Goal: Task Accomplishment & Management: Complete application form

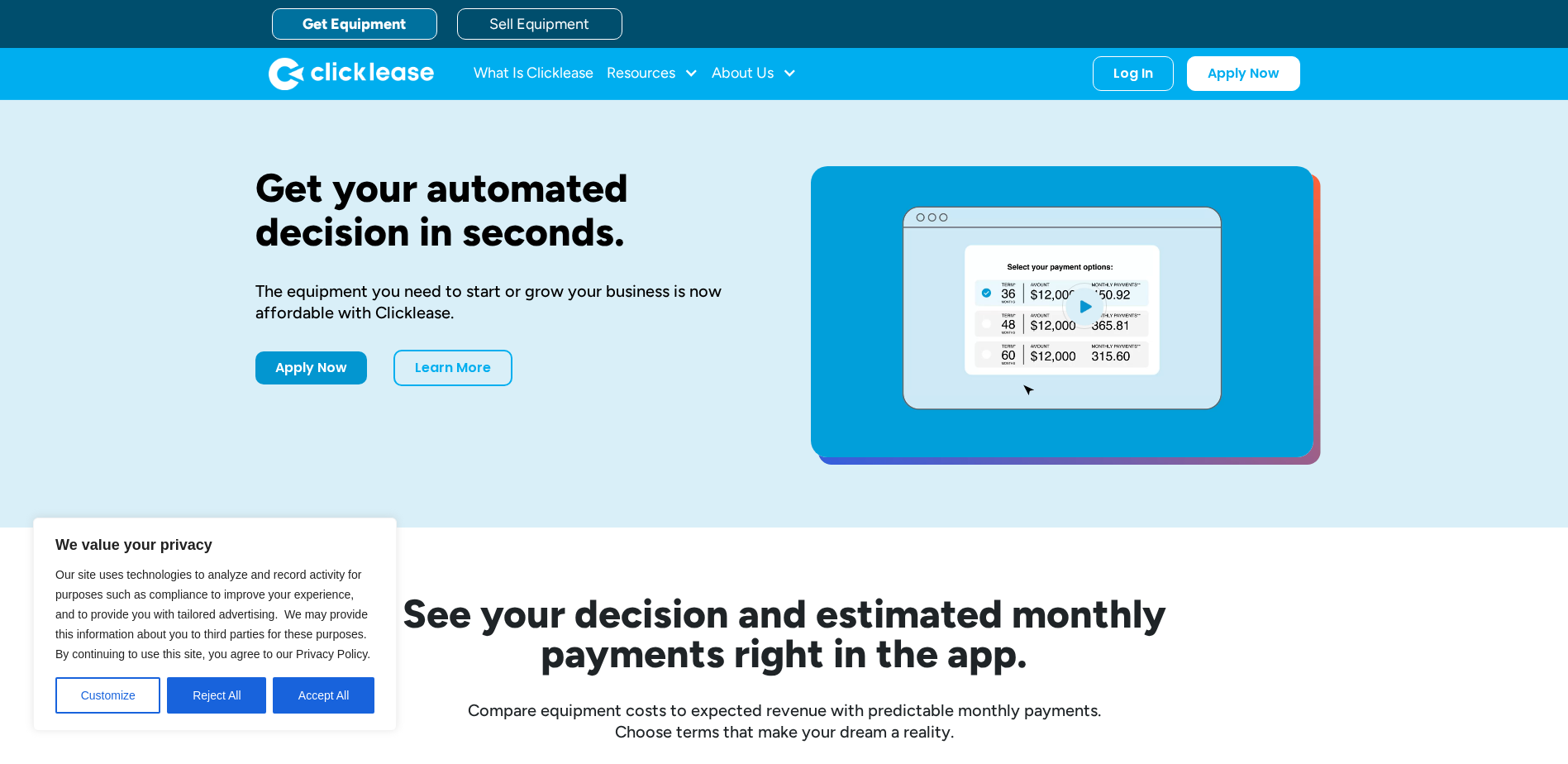
click at [1109, 53] on div "What Is Clicklease Resources Blog Case Studies Videos FAQs About Us About Us Ca…" at bounding box center [785, 73] width 1032 height 51
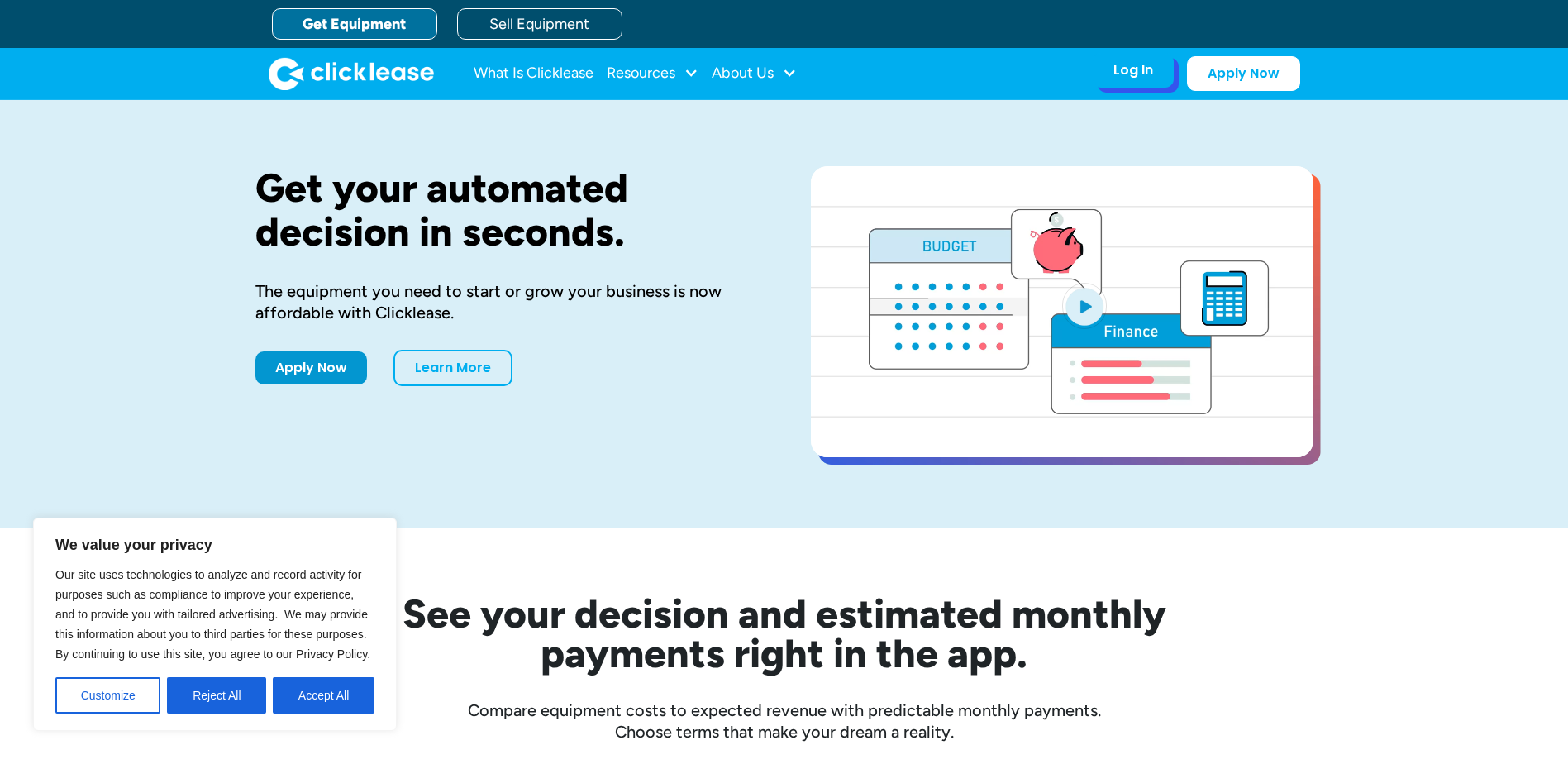
click at [1120, 67] on div "Log In" at bounding box center [1133, 70] width 40 height 17
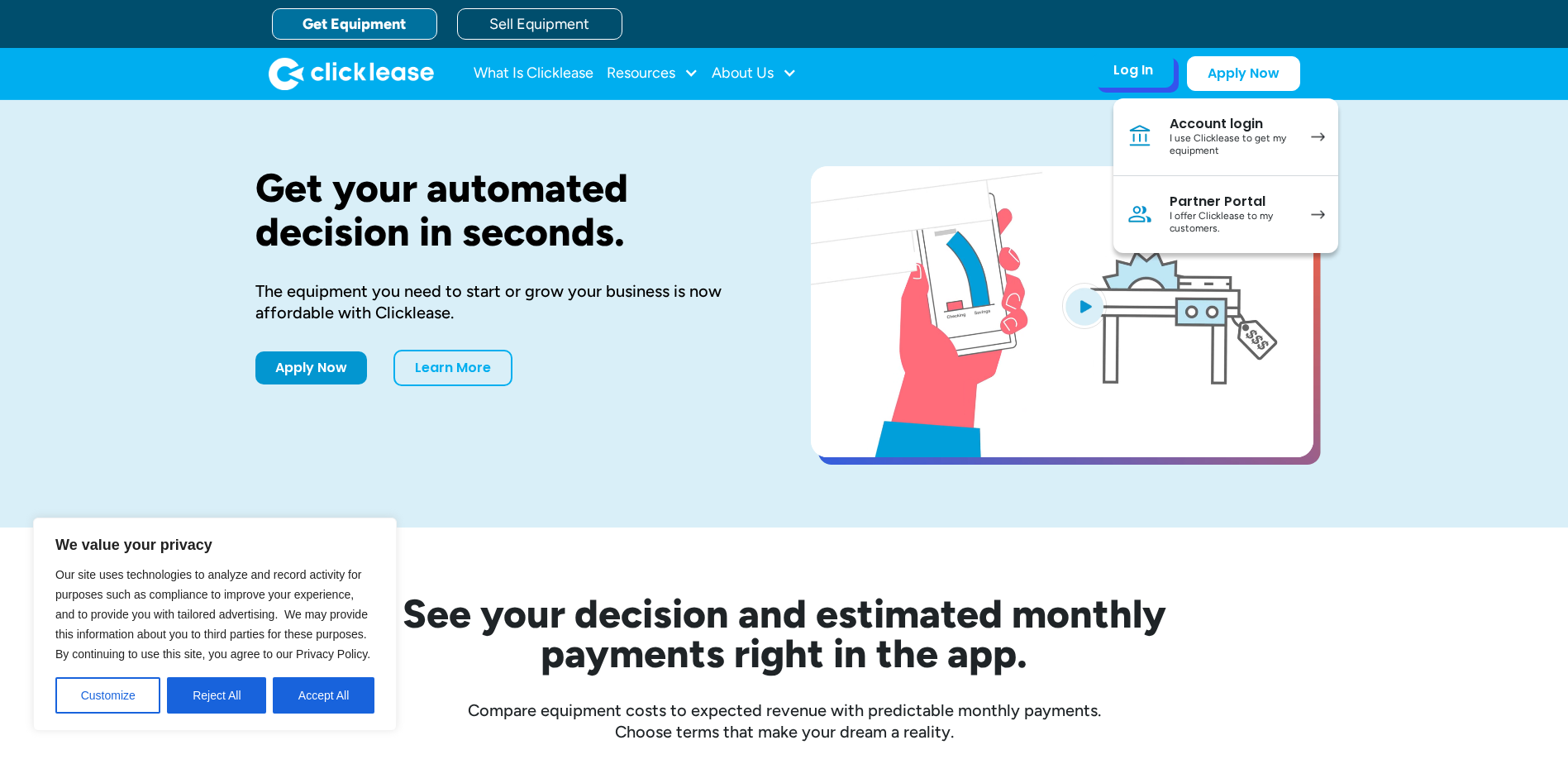
click at [1222, 134] on div "I use Clicklease to get my equipment" at bounding box center [1231, 145] width 125 height 26
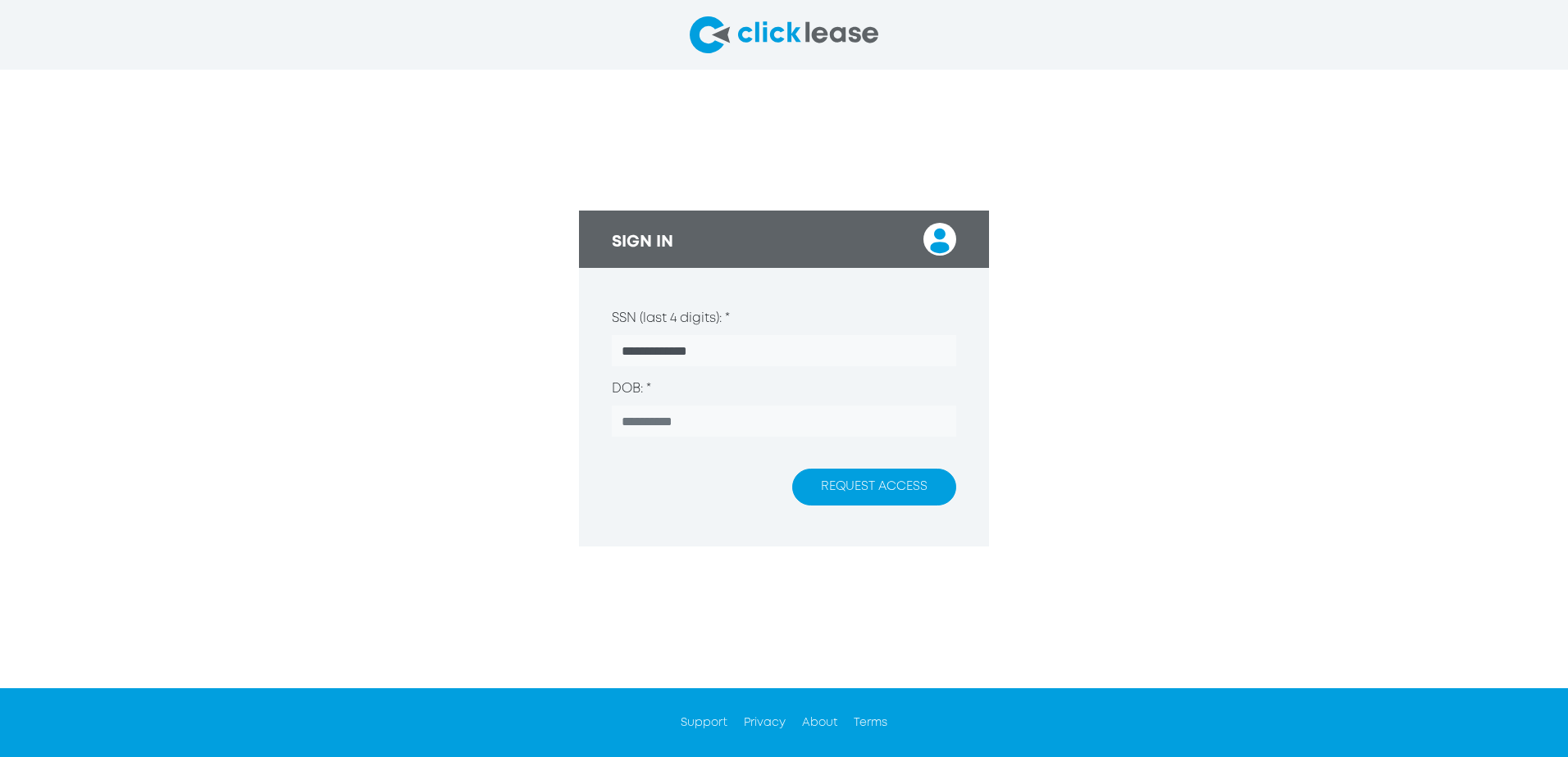
click at [634, 350] on input "**********" at bounding box center [784, 351] width 345 height 31
type input "**********"
click at [888, 499] on button "REQUEST ACCESS" at bounding box center [874, 487] width 164 height 37
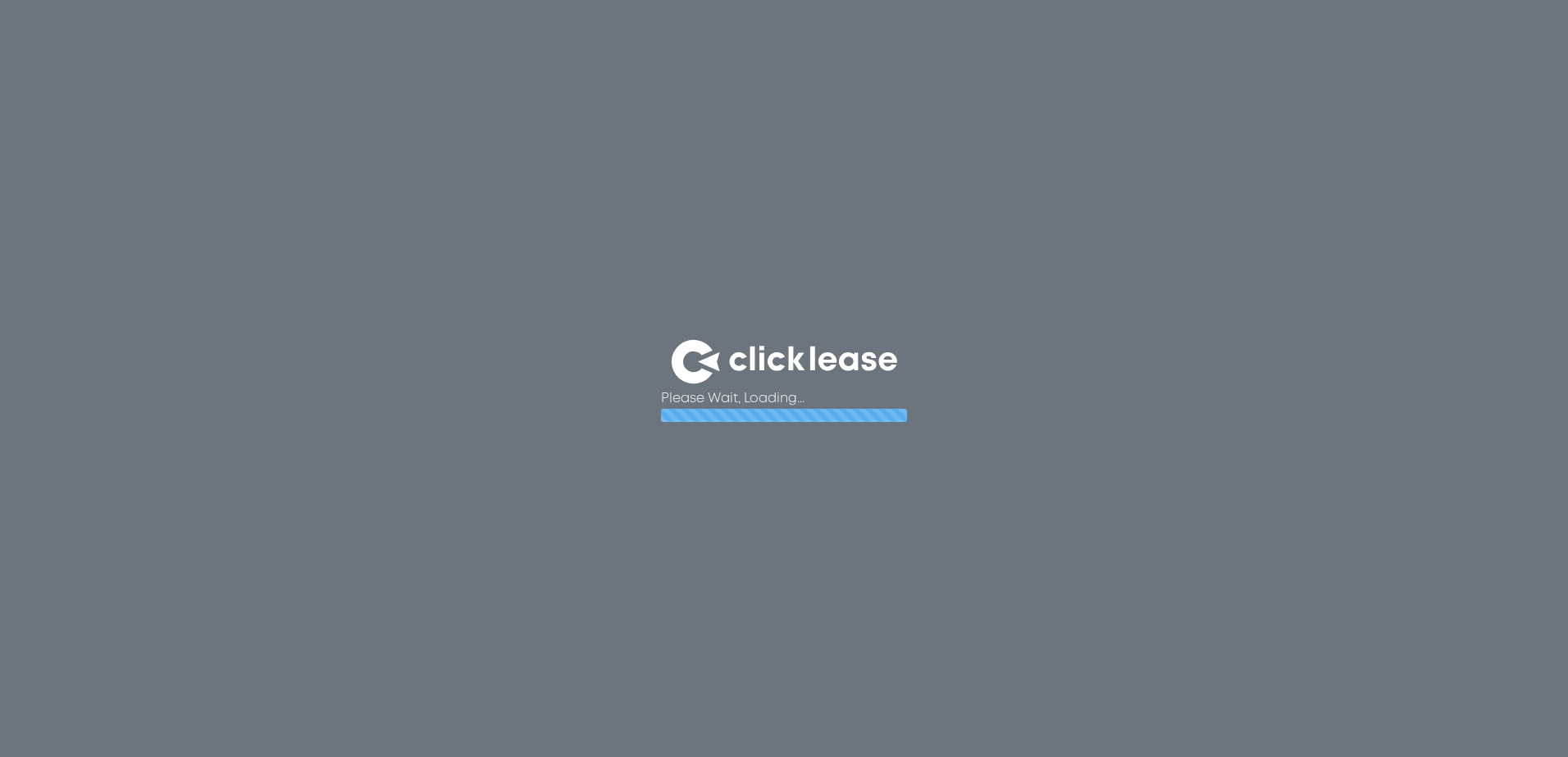
click at [875, 480] on div "Please Wait, Loading ..." at bounding box center [784, 378] width 1568 height 757
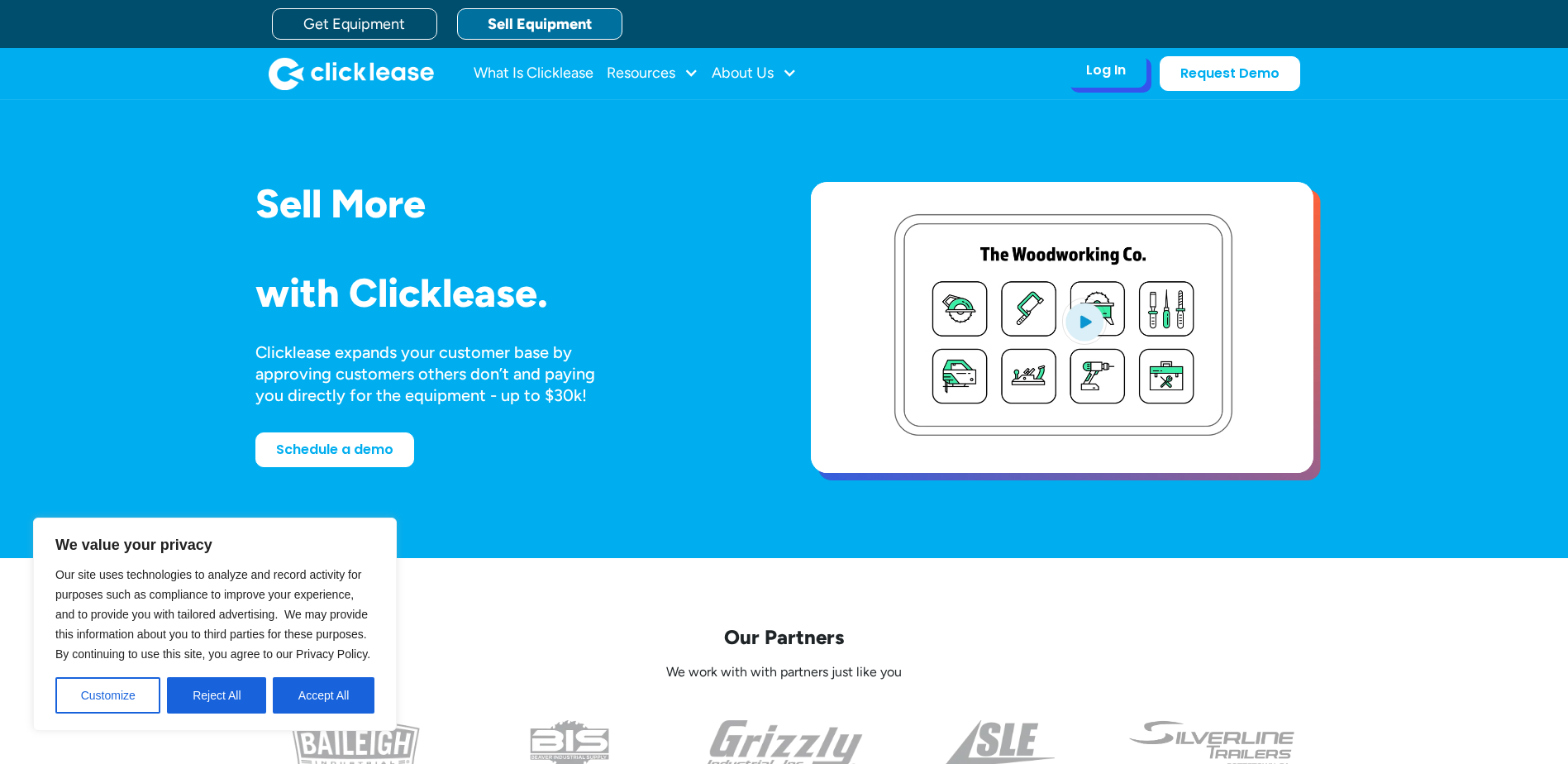
click at [1096, 88] on div "Log In Account login I use Clicklease to get my equipment Partner Portal I offe…" at bounding box center [1107, 70] width 81 height 35
click at [1094, 68] on div "Log In" at bounding box center [1106, 70] width 40 height 17
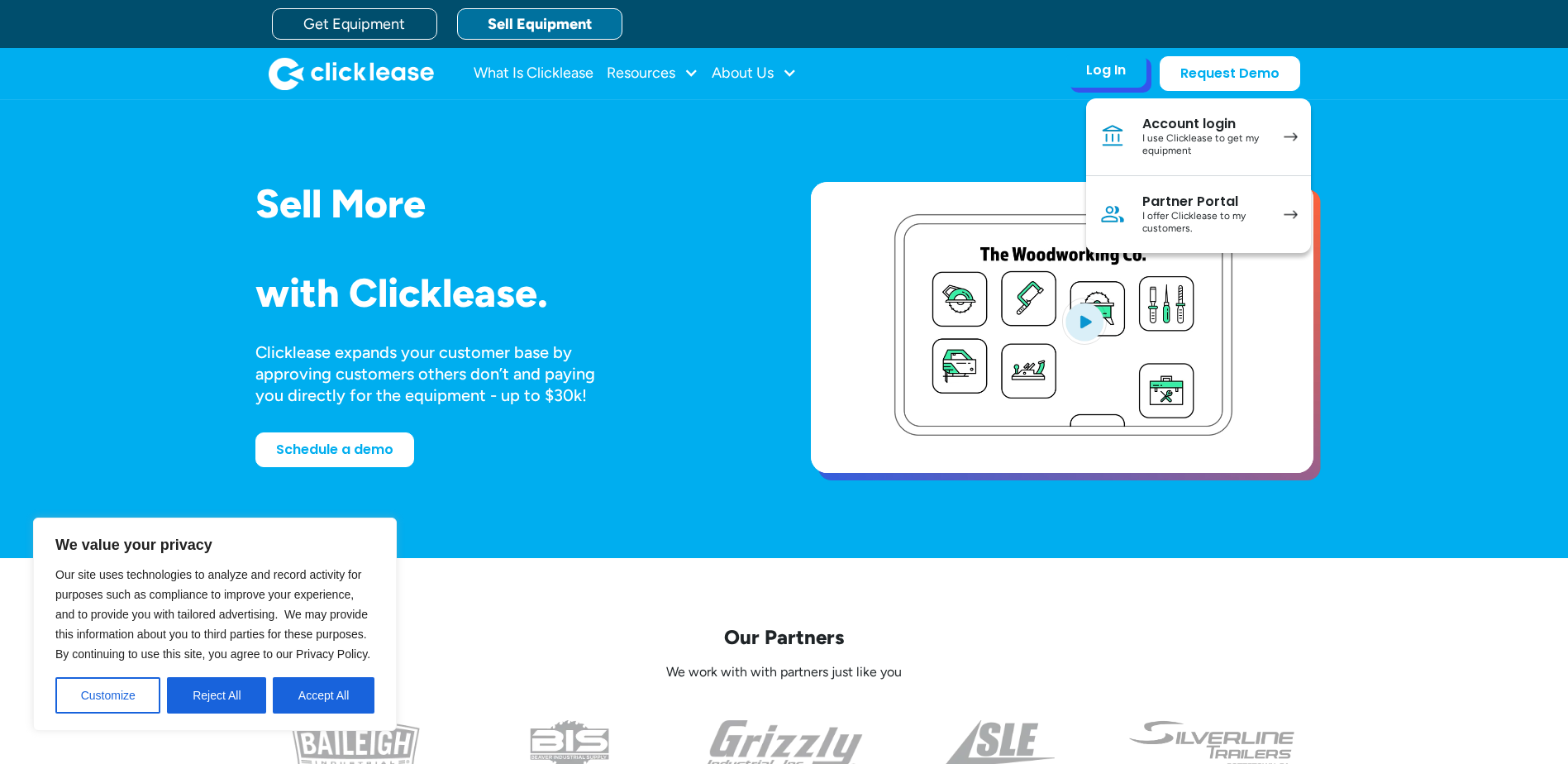
click at [1176, 135] on div "I use Clicklease to get my equipment" at bounding box center [1205, 145] width 125 height 26
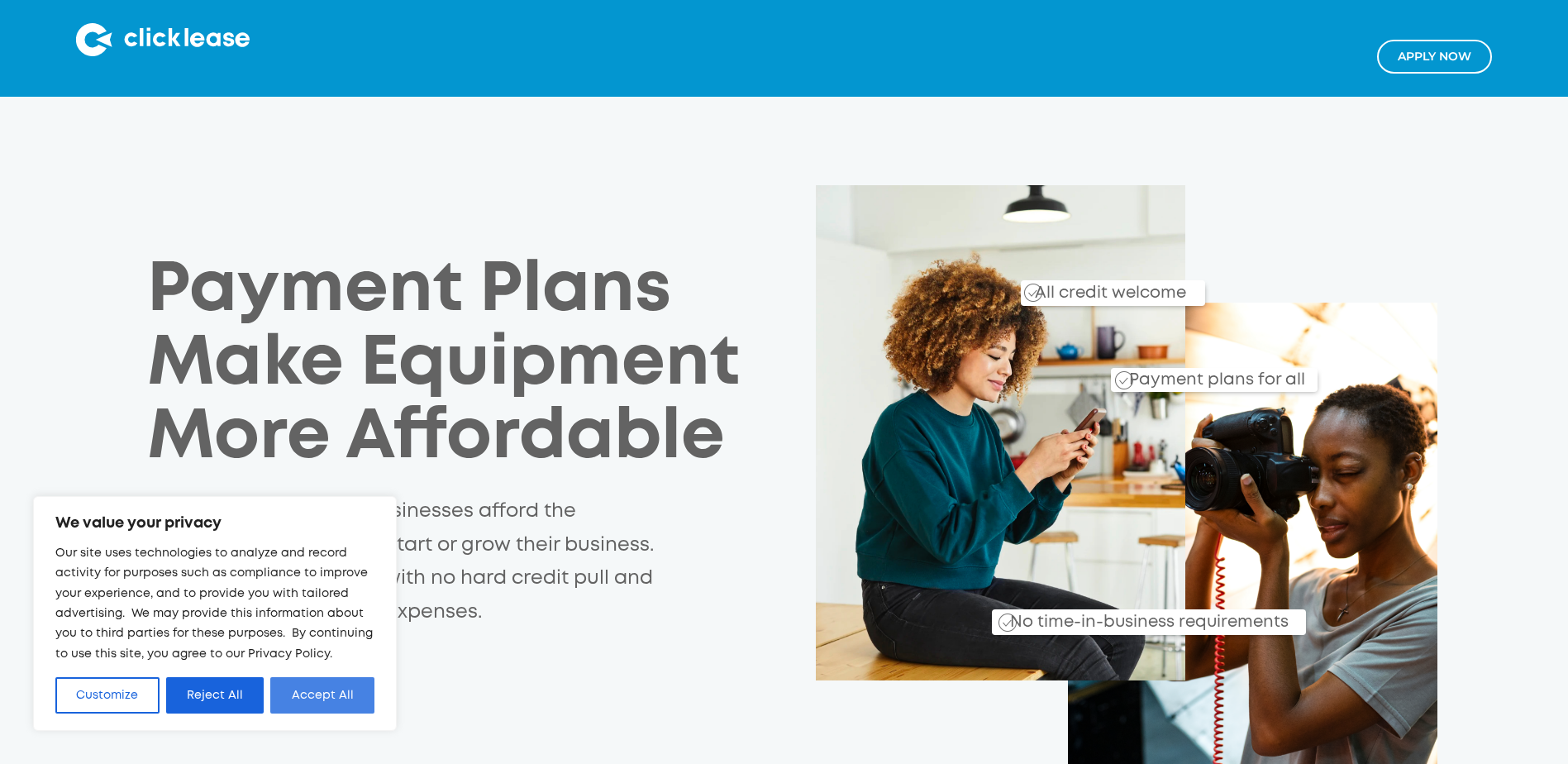
click at [369, 678] on button "Accept All" at bounding box center [322, 695] width 104 height 36
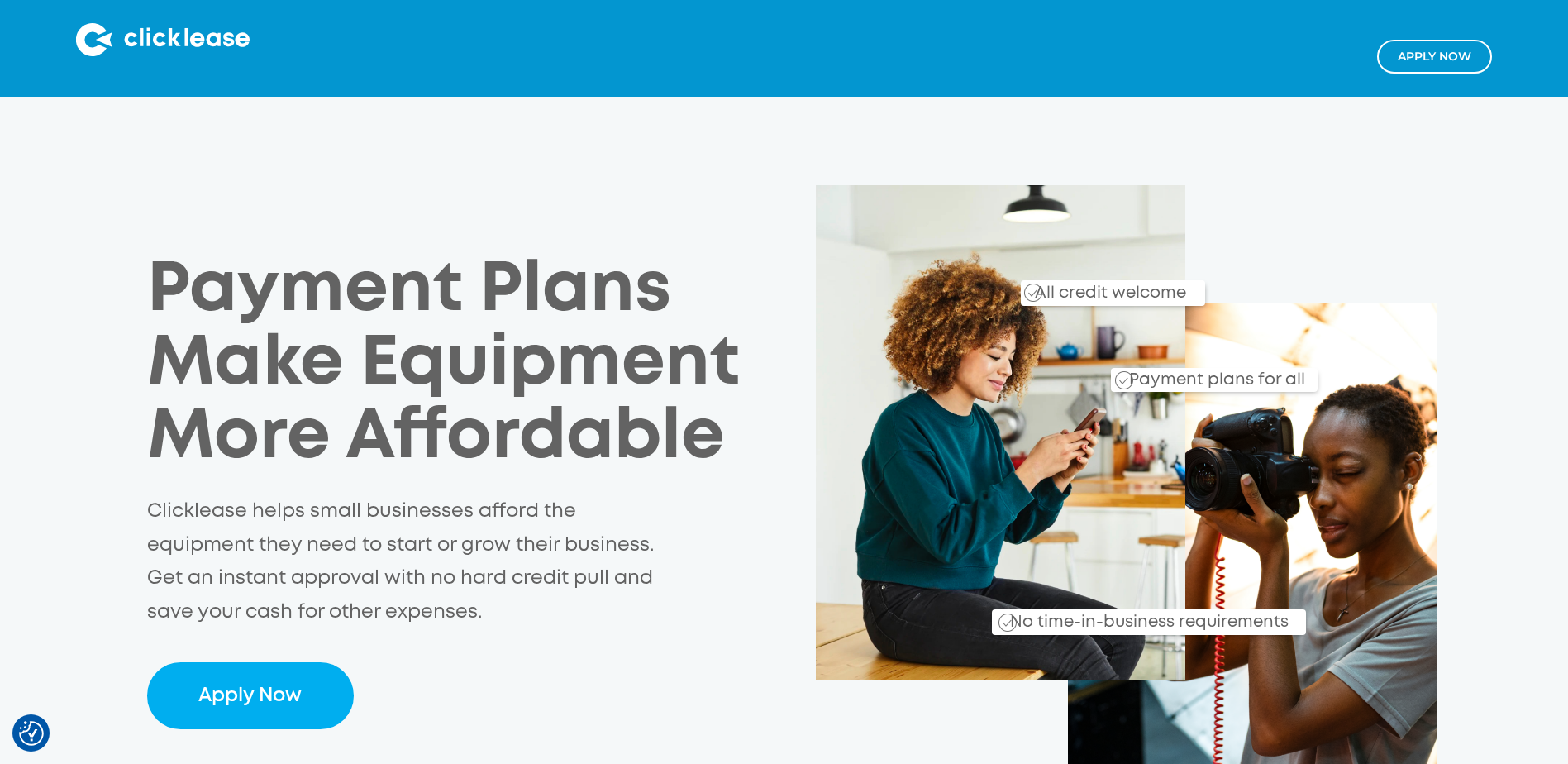
click at [173, 46] on img at bounding box center [163, 40] width 174 height 33
click at [137, 40] on img at bounding box center [163, 40] width 174 height 33
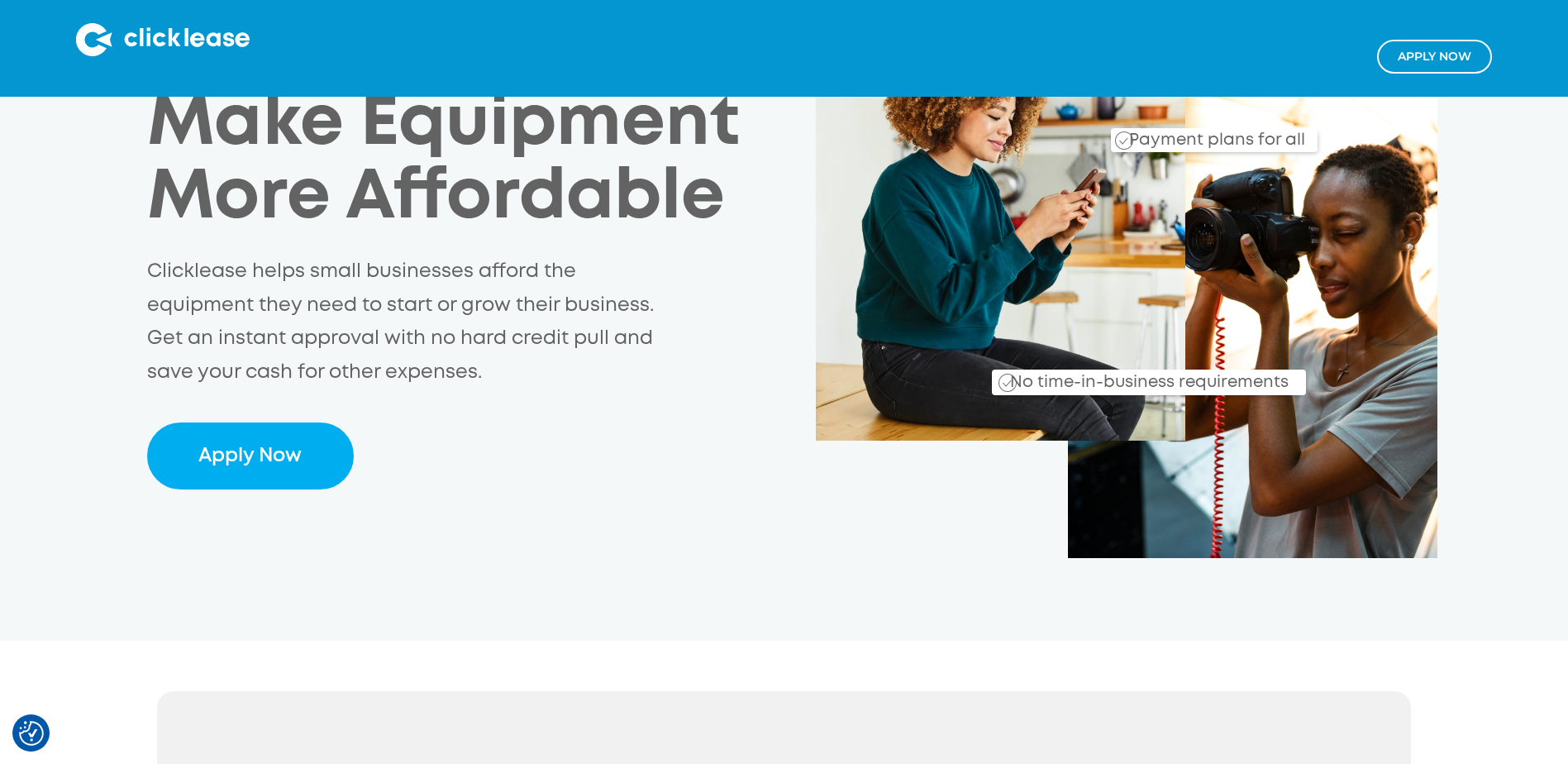
scroll to position [248, 0]
